Goal: Understand process/instructions

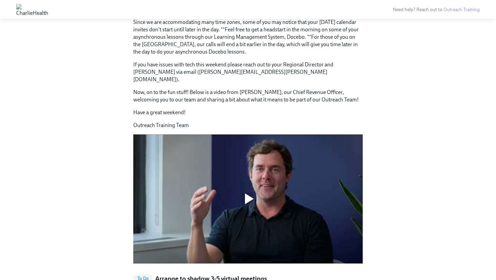
scroll to position [452, 0]
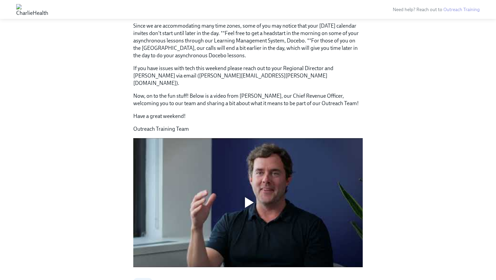
click at [247, 197] on div at bounding box center [249, 202] width 9 height 11
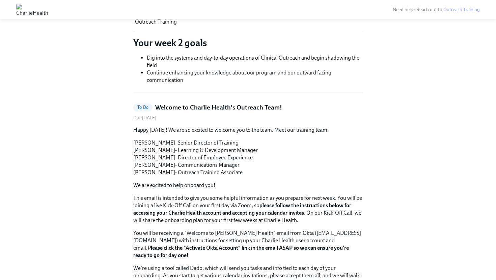
scroll to position [179, 0]
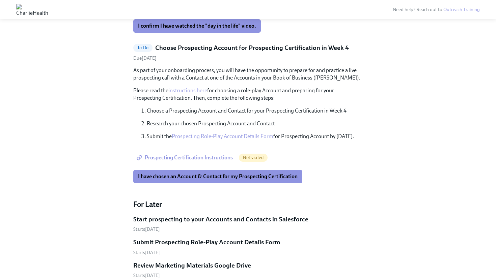
scroll to position [982, 0]
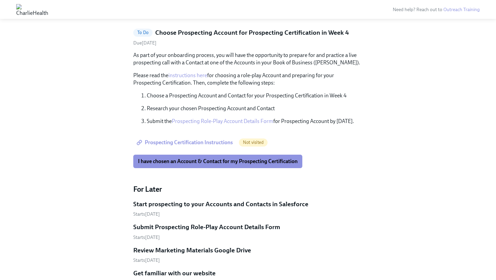
click at [205, 200] on h5 "Start prospecting to your Accounts and Contacts in Salesforce" at bounding box center [220, 204] width 175 height 9
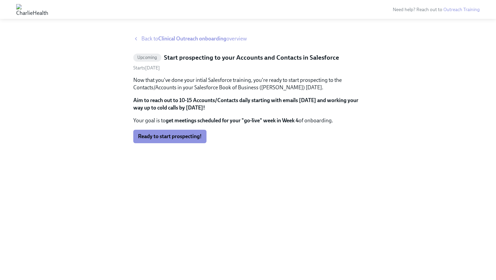
click at [187, 37] on strong "Clinical Outreach onboarding" at bounding box center [192, 38] width 68 height 6
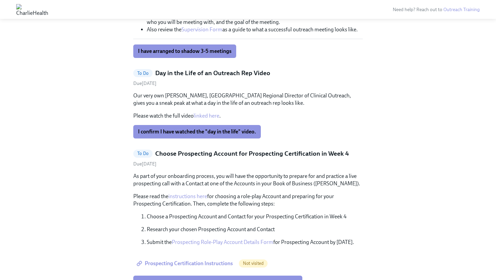
scroll to position [862, 0]
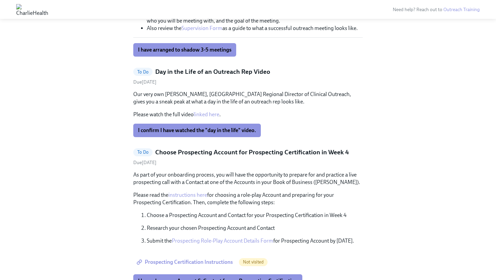
click at [187, 192] on link "instructions here" at bounding box center [187, 195] width 39 height 6
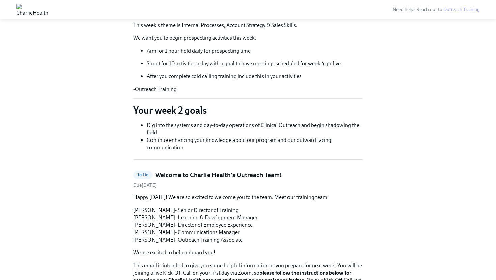
scroll to position [0, 0]
